Goal: Navigation & Orientation: Go to known website

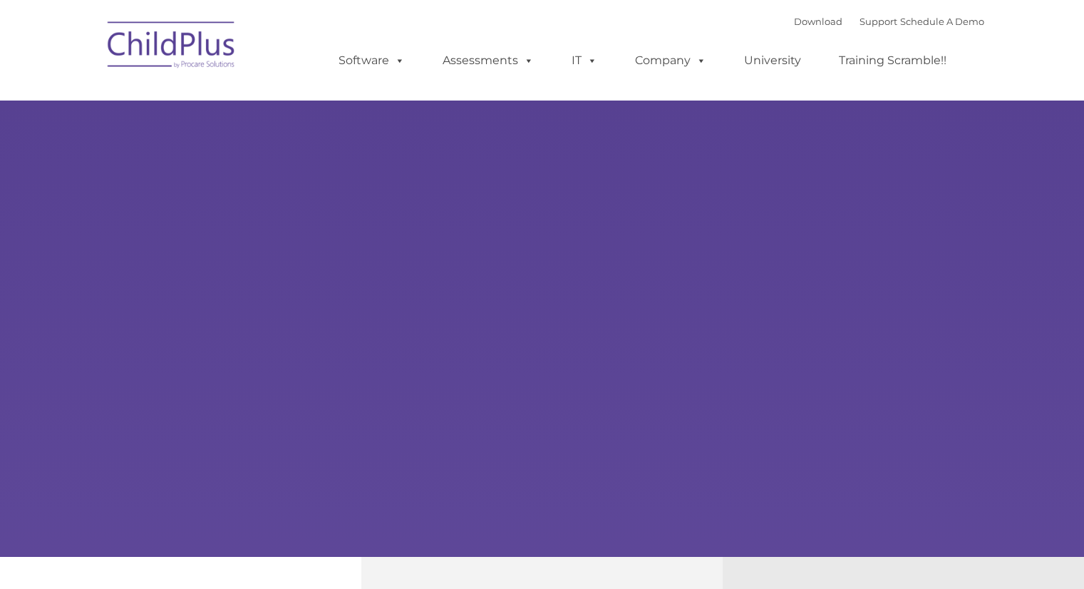
type input ""
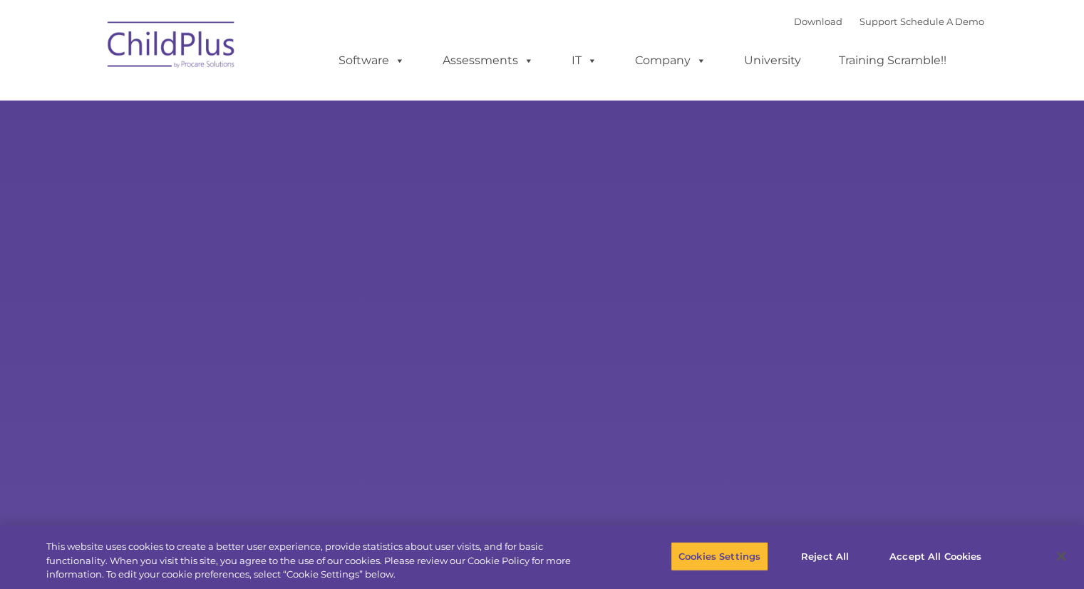
select select "MEDIUM"
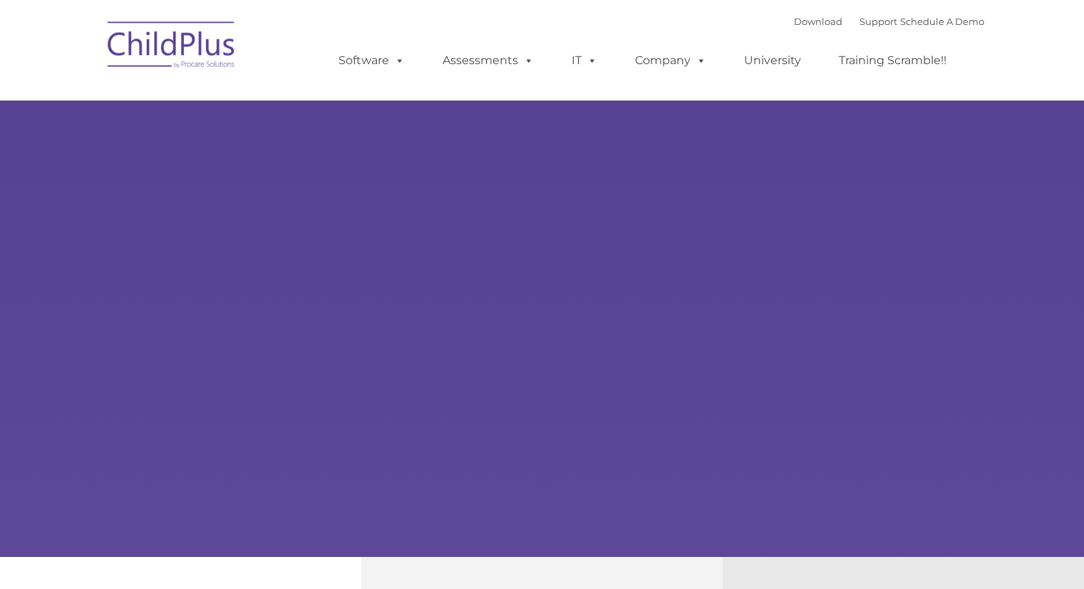
type input ""
select select "MEDIUM"
